Goal: Task Accomplishment & Management: Manage account settings

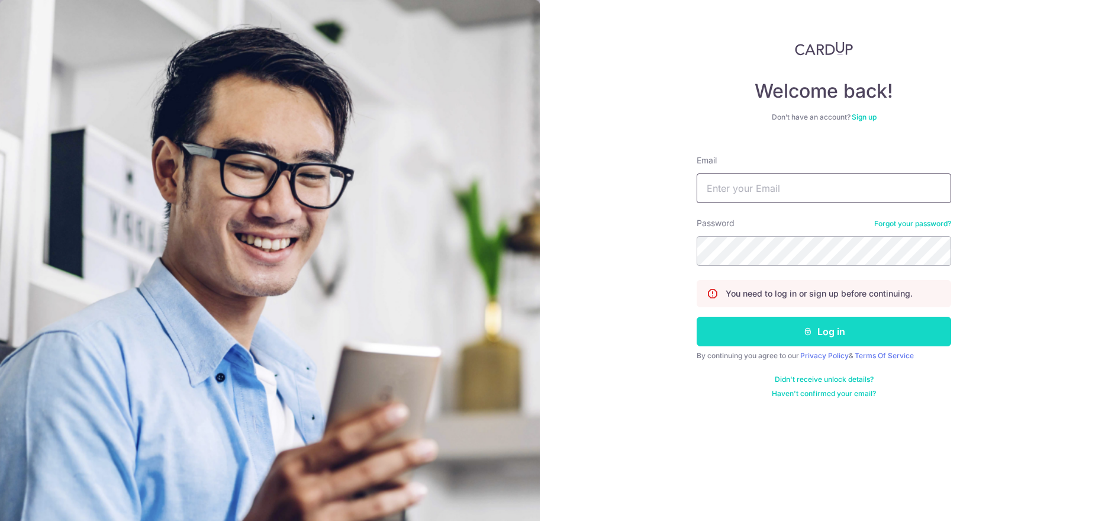
type input "[PERSON_NAME][EMAIL_ADDRESS][DOMAIN_NAME]"
click at [805, 338] on button "Log in" at bounding box center [823, 332] width 254 height 30
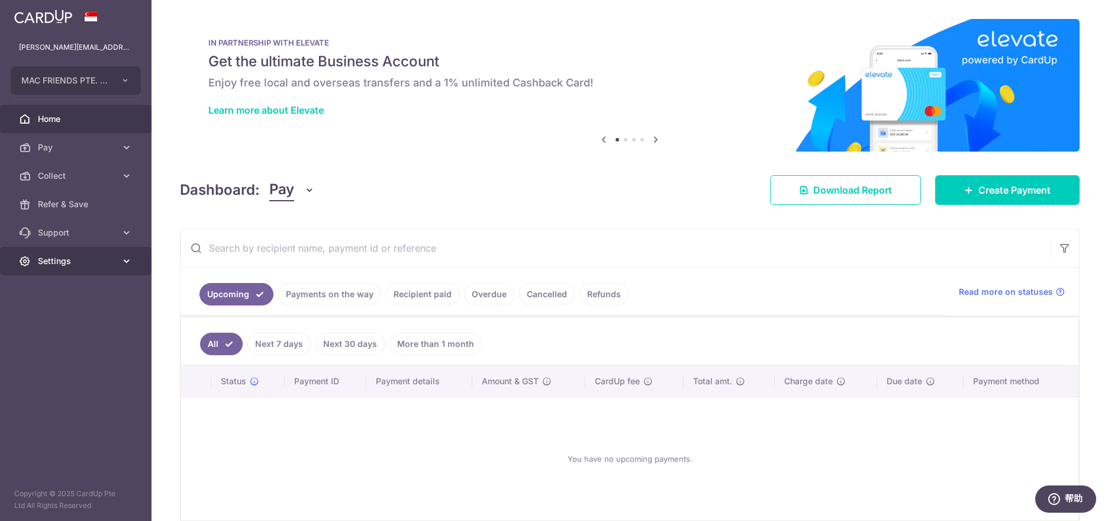
click at [51, 263] on span "Settings" at bounding box center [77, 261] width 78 height 12
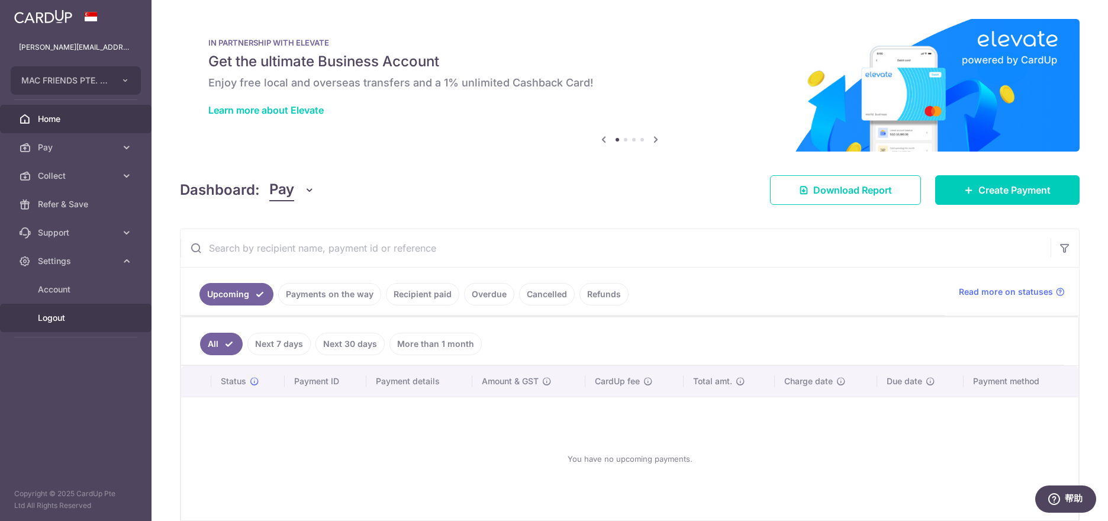
click at [54, 318] on span "Logout" at bounding box center [77, 318] width 78 height 12
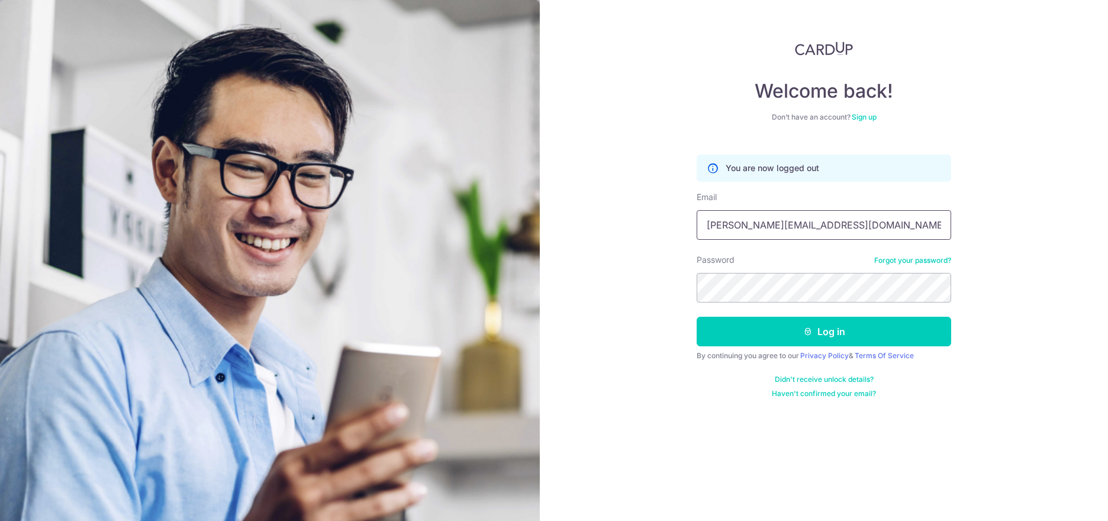
click at [827, 220] on input "angela@mac-friends.com" at bounding box center [823, 225] width 254 height 30
type input "xingxiao1979@hotmail.com"
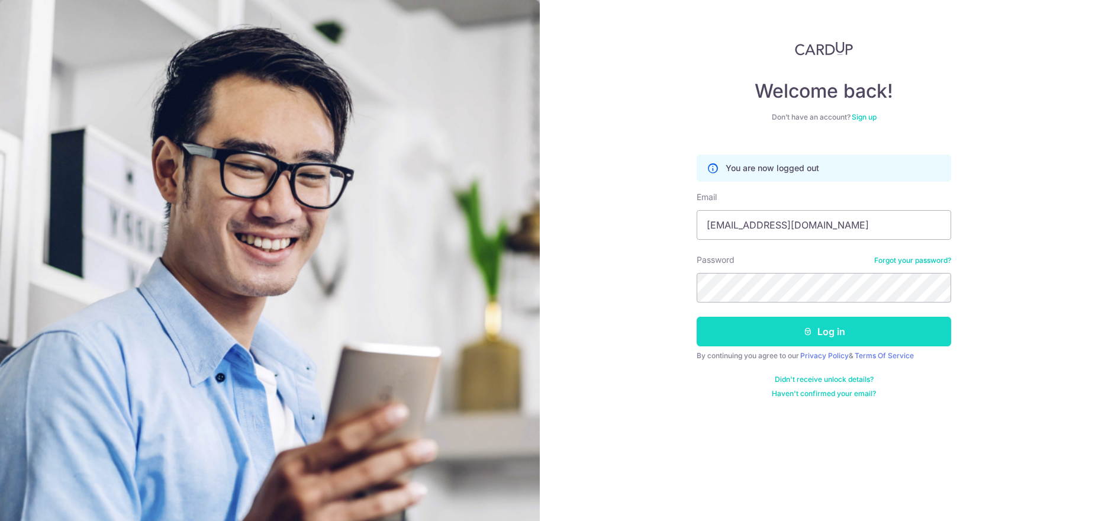
click at [749, 331] on button "Log in" at bounding box center [823, 332] width 254 height 30
